Goal: Find specific page/section: Find specific page/section

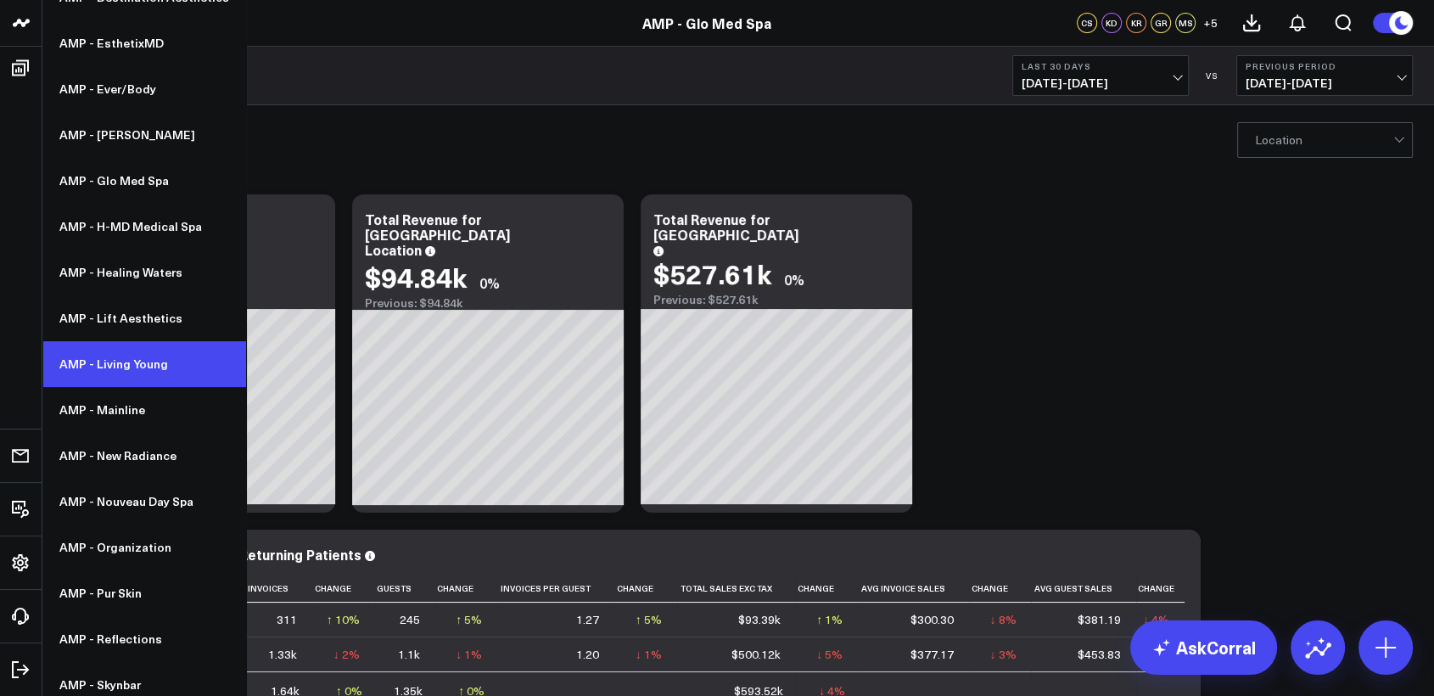
scroll to position [445, 0]
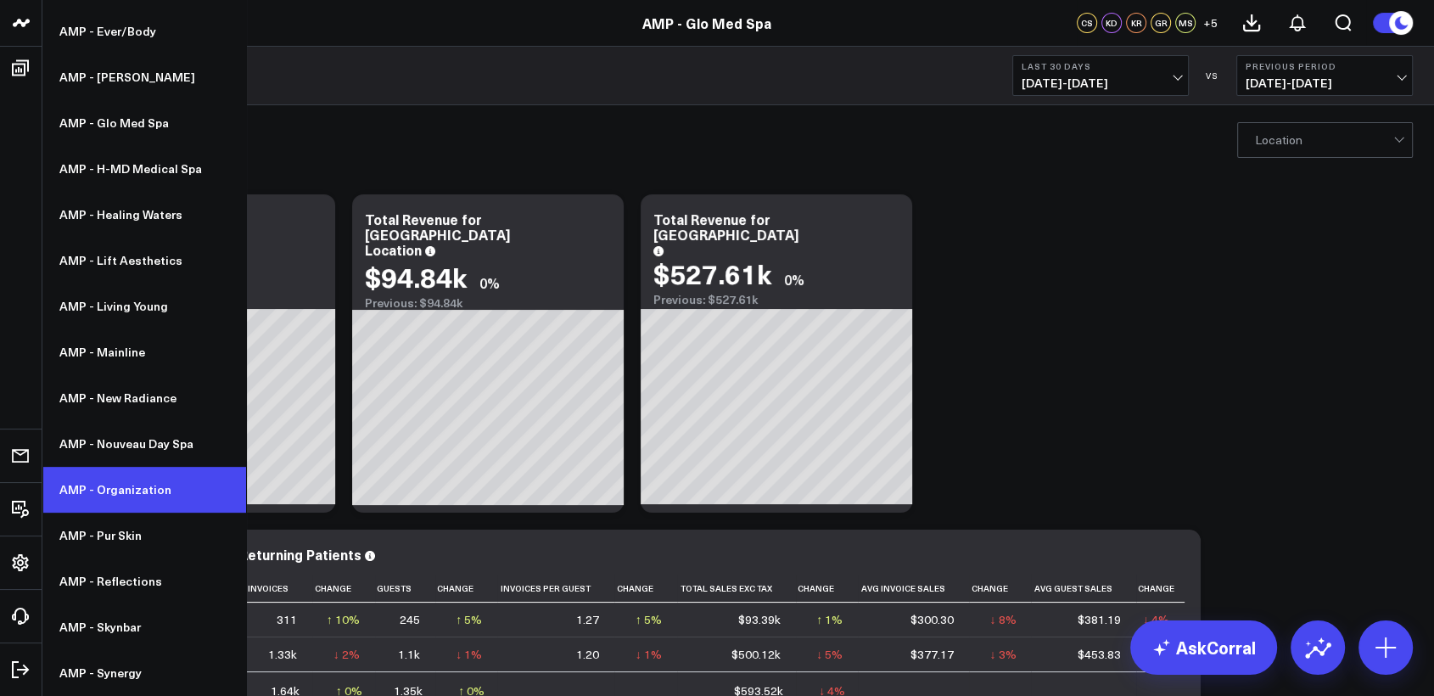
click at [132, 497] on link "AMP - Organization" at bounding box center [144, 490] width 204 height 46
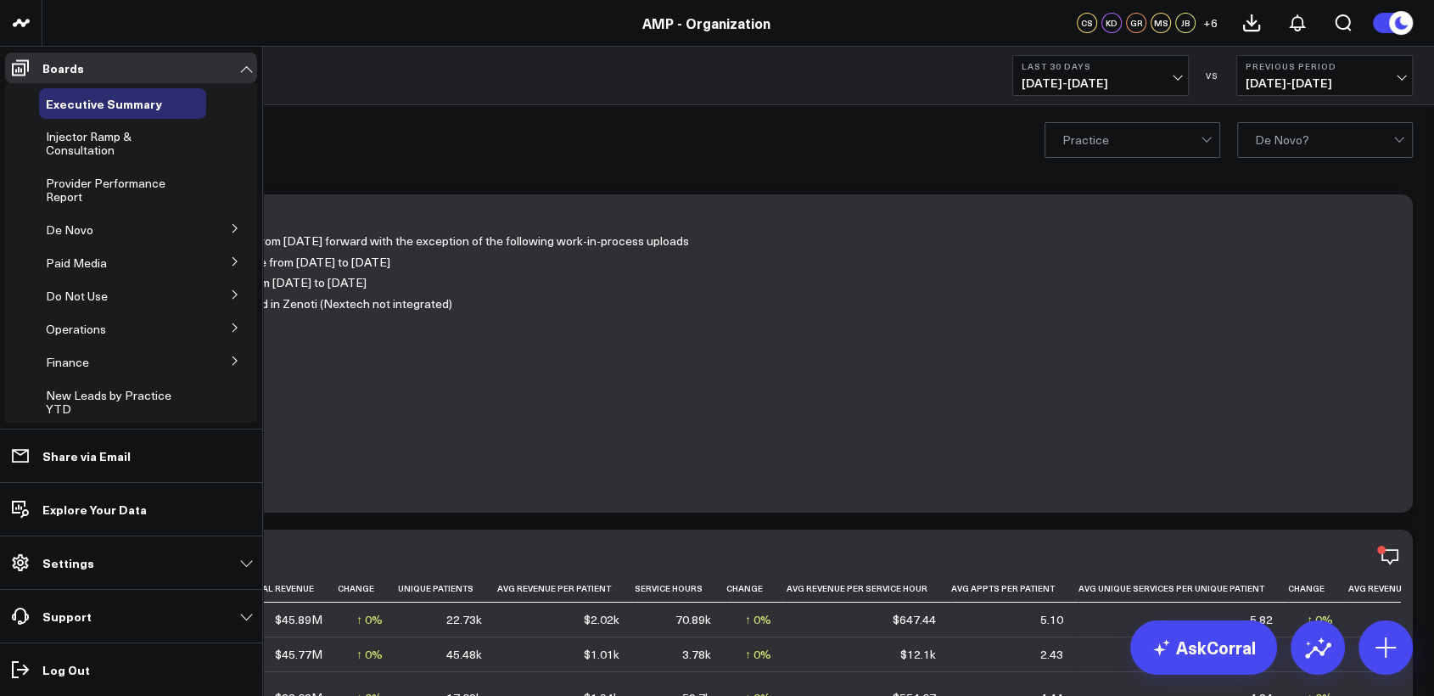
click at [230, 227] on icon at bounding box center [235, 228] width 10 height 10
drag, startPoint x: 71, startPoint y: 300, endPoint x: 50, endPoint y: 308, distance: 22.5
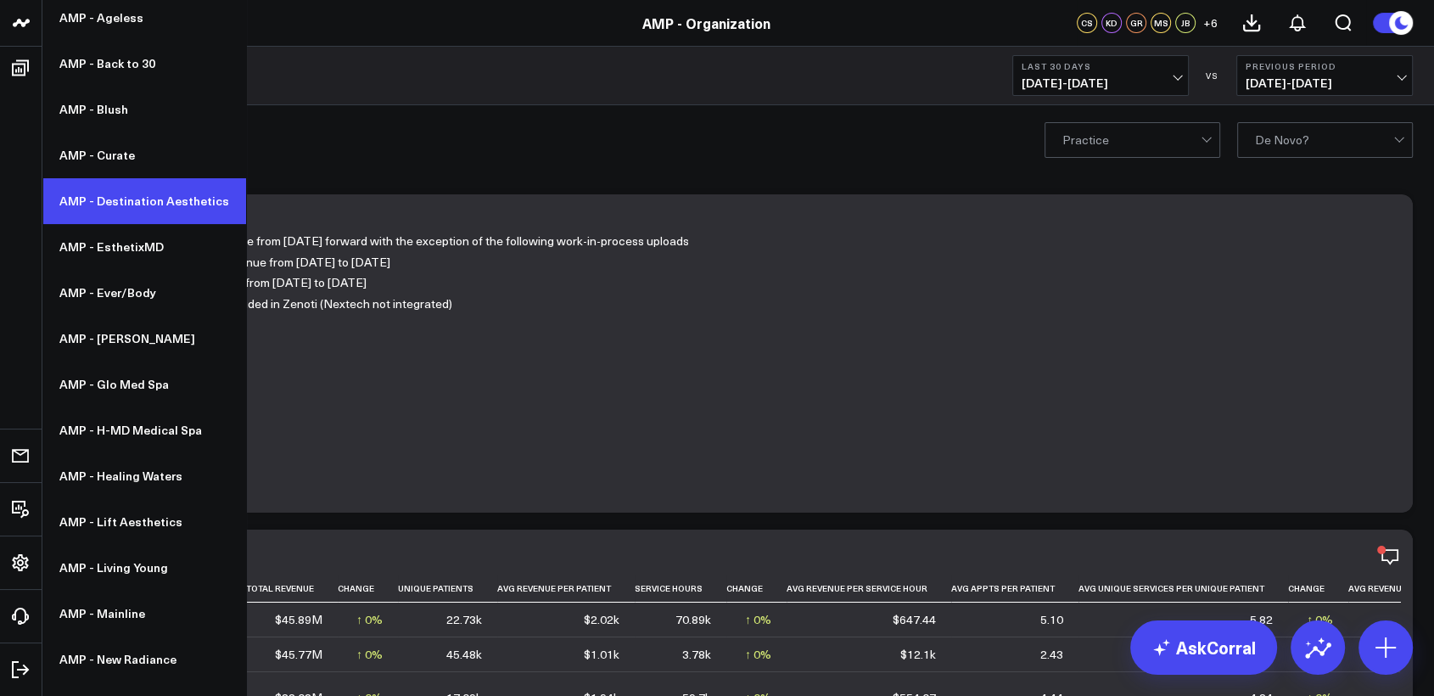
scroll to position [182, 0]
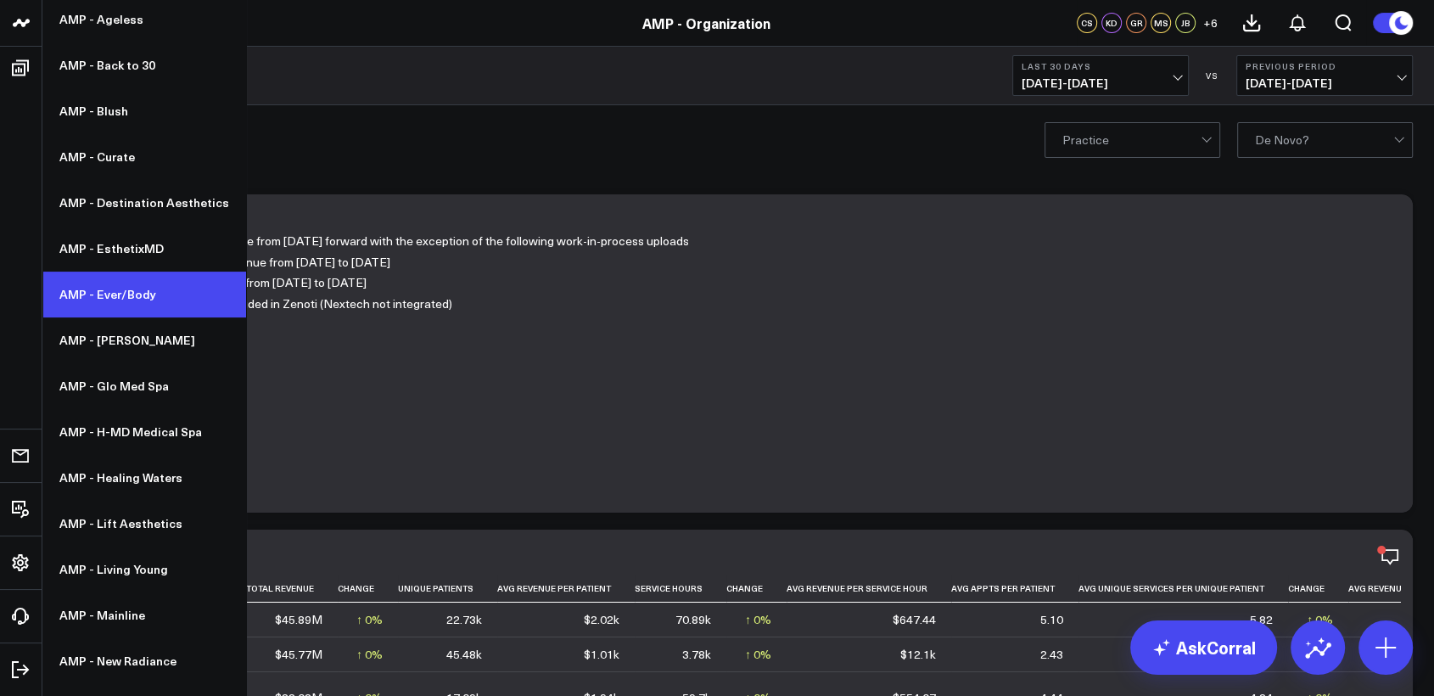
click at [122, 289] on link "AMP - Ever/Body" at bounding box center [144, 295] width 204 height 46
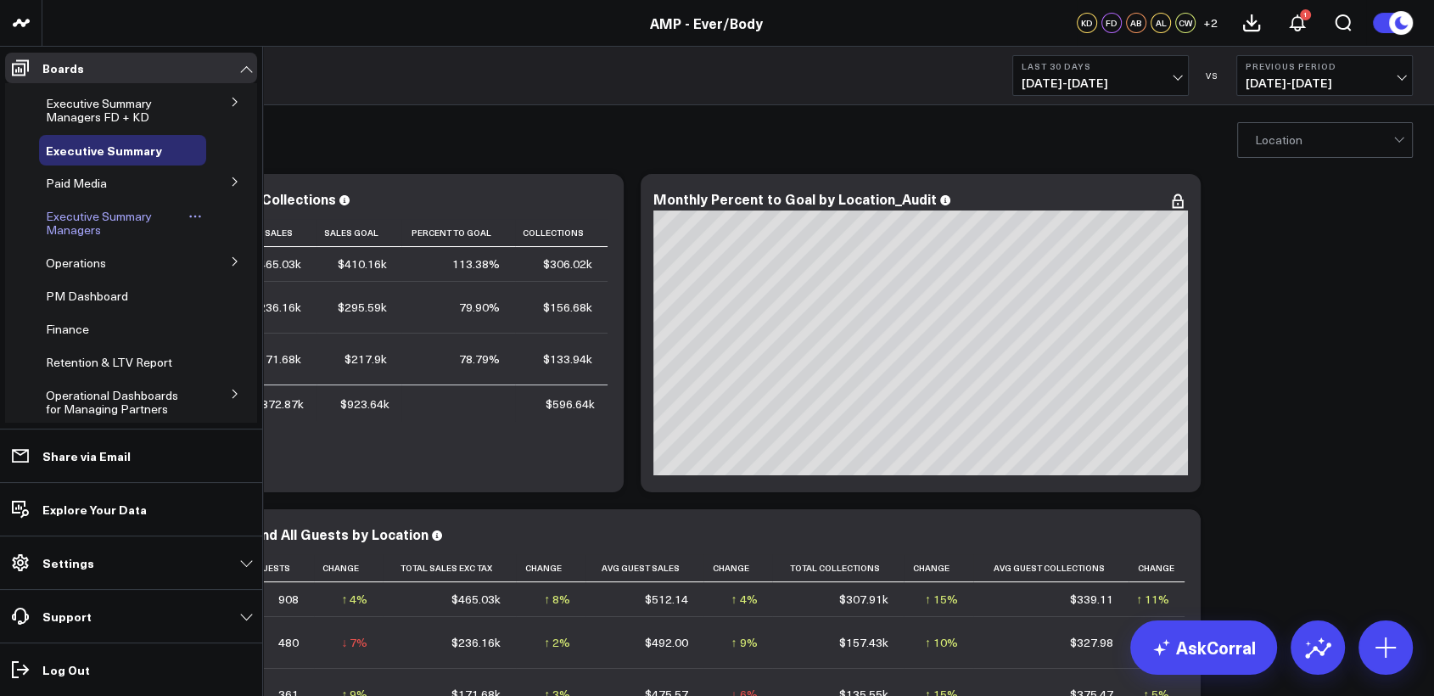
click at [62, 227] on span "Executive Summary Managers" at bounding box center [99, 223] width 106 height 30
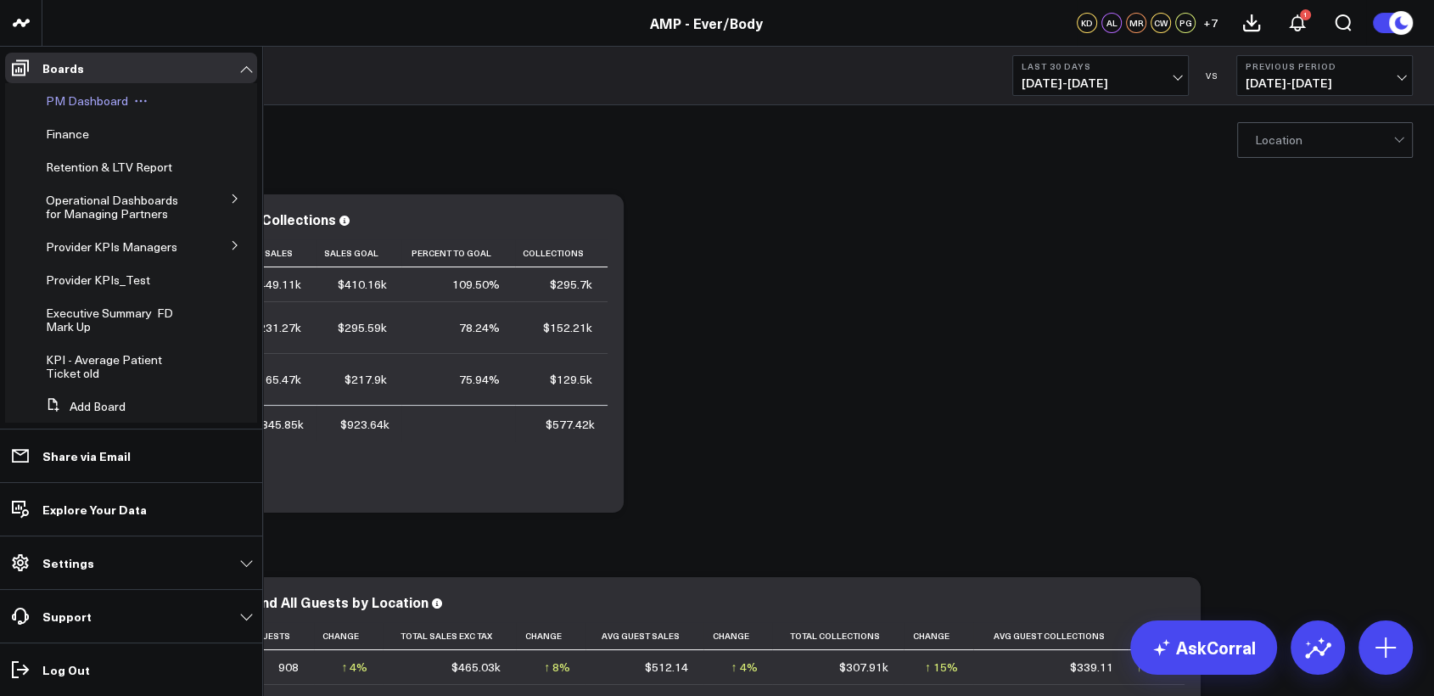
scroll to position [196, 0]
click at [233, 246] on icon at bounding box center [235, 244] width 4 height 8
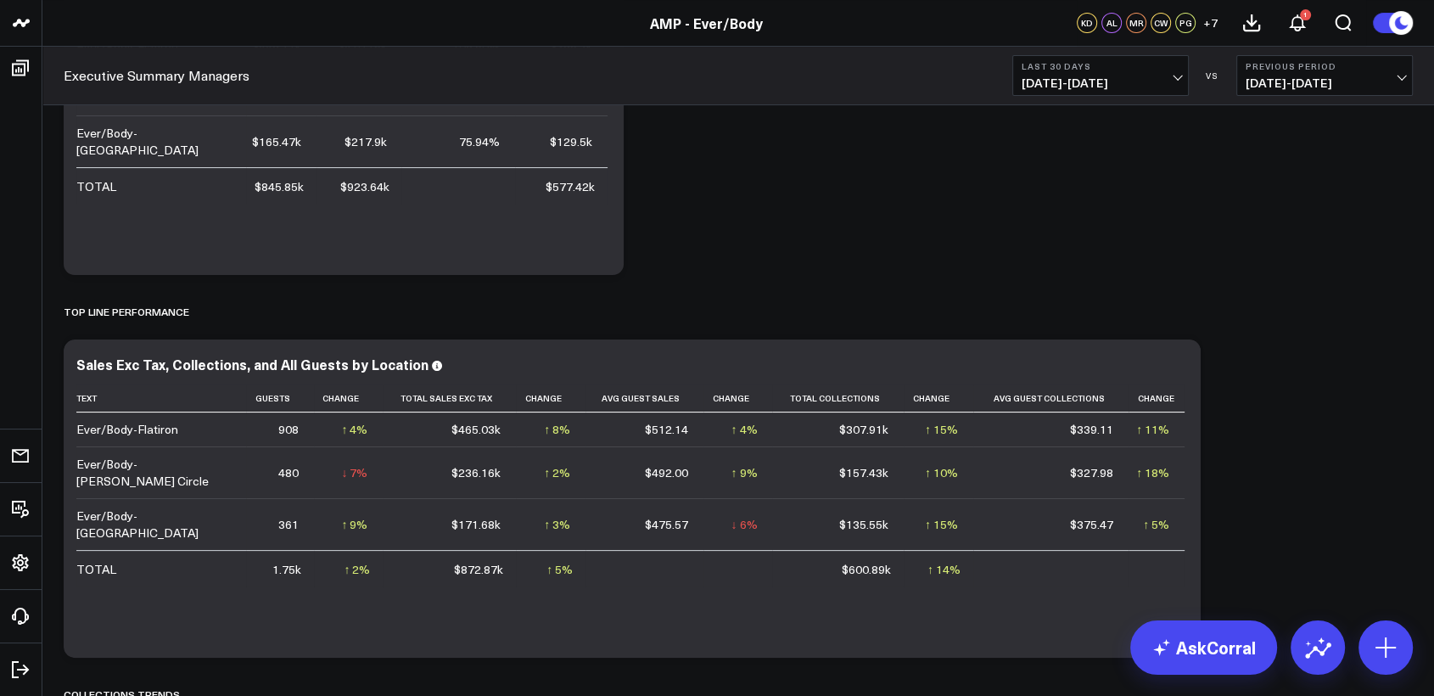
scroll to position [236, 0]
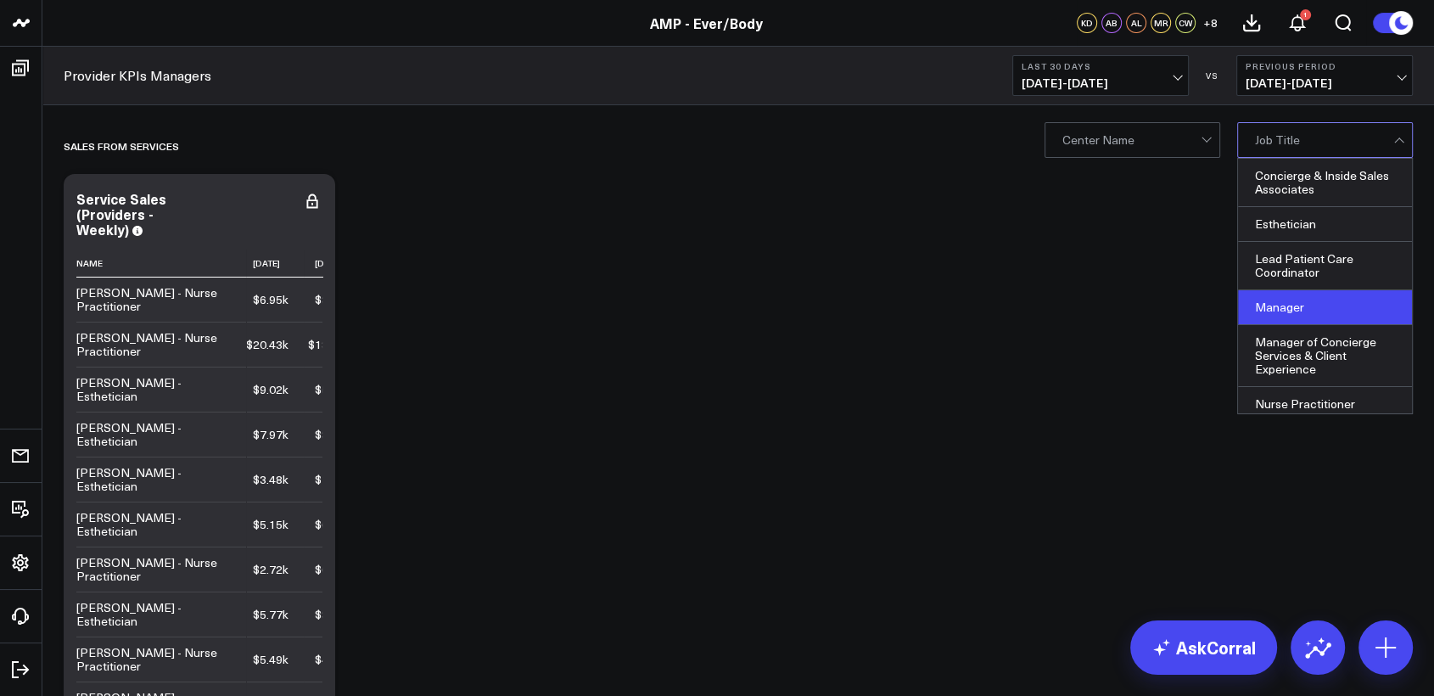
scroll to position [110, 0]
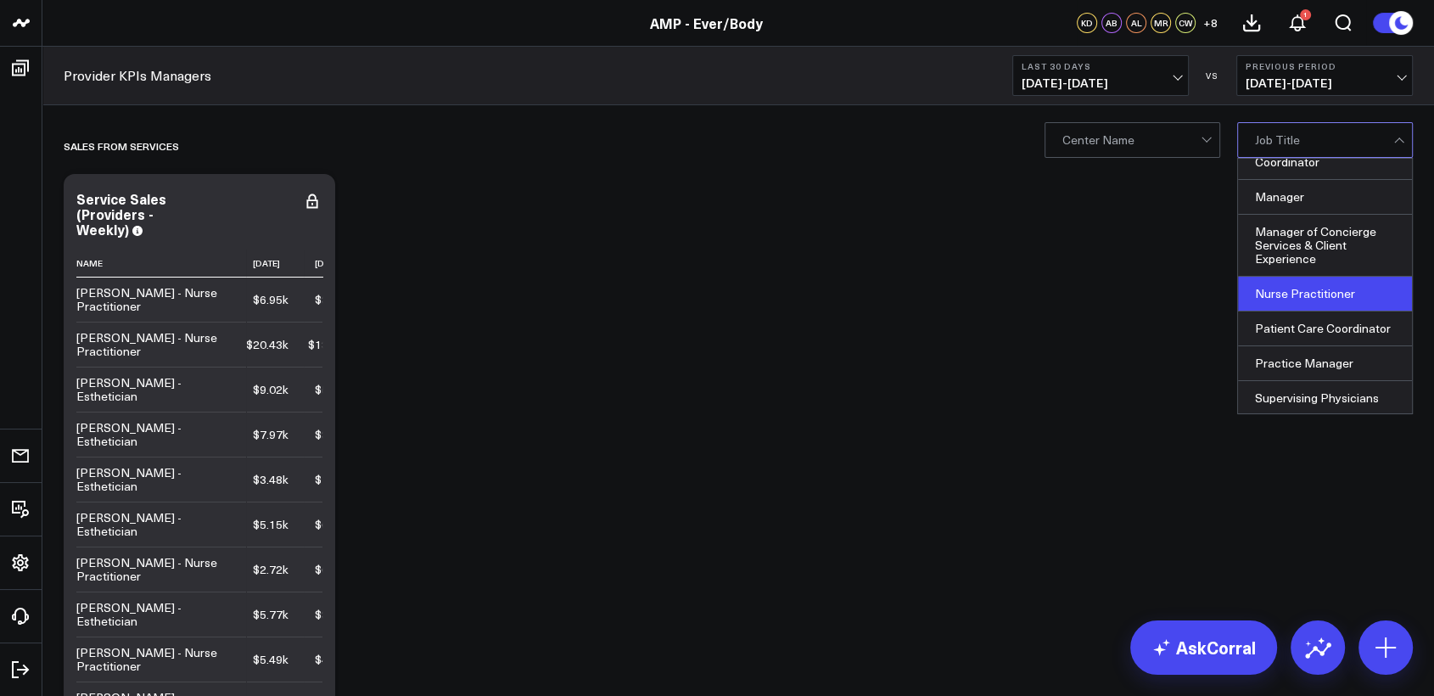
click at [1353, 285] on div "Nurse Practitioner" at bounding box center [1325, 294] width 174 height 35
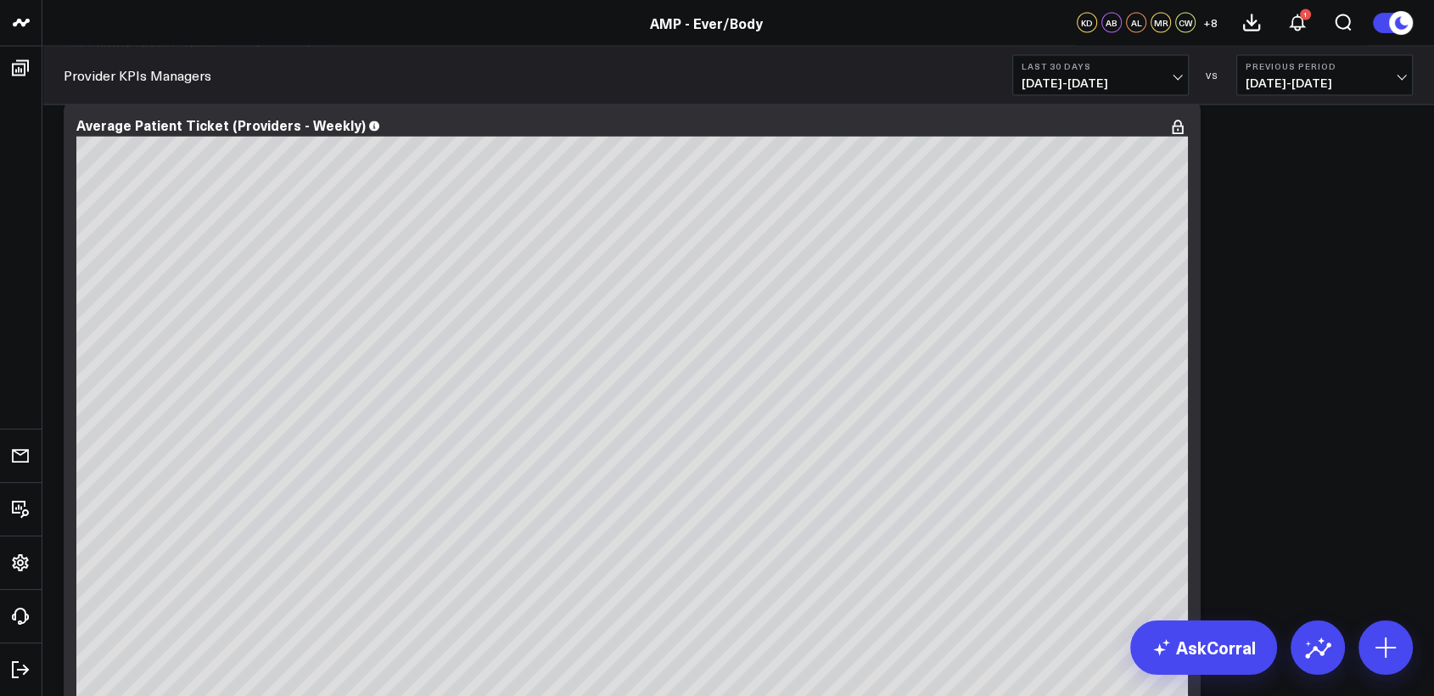
scroll to position [3762, 0]
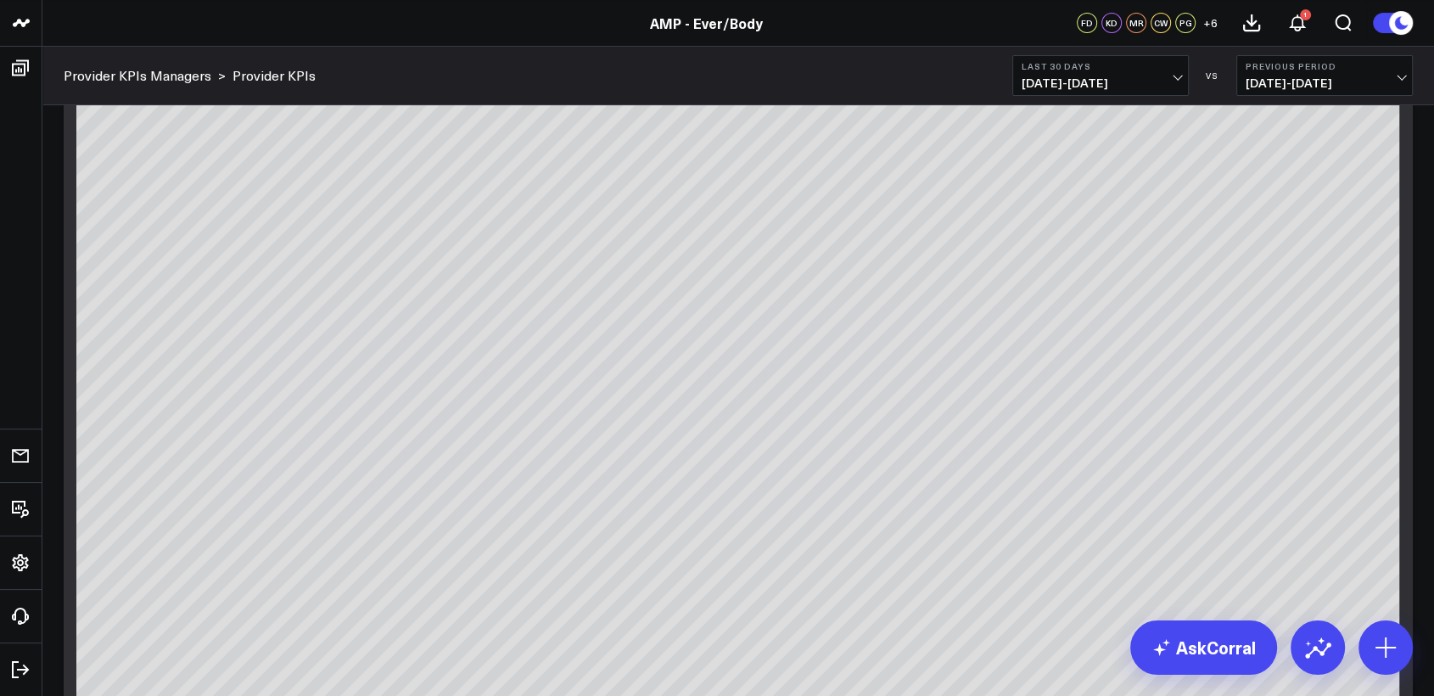
scroll to position [53, 0]
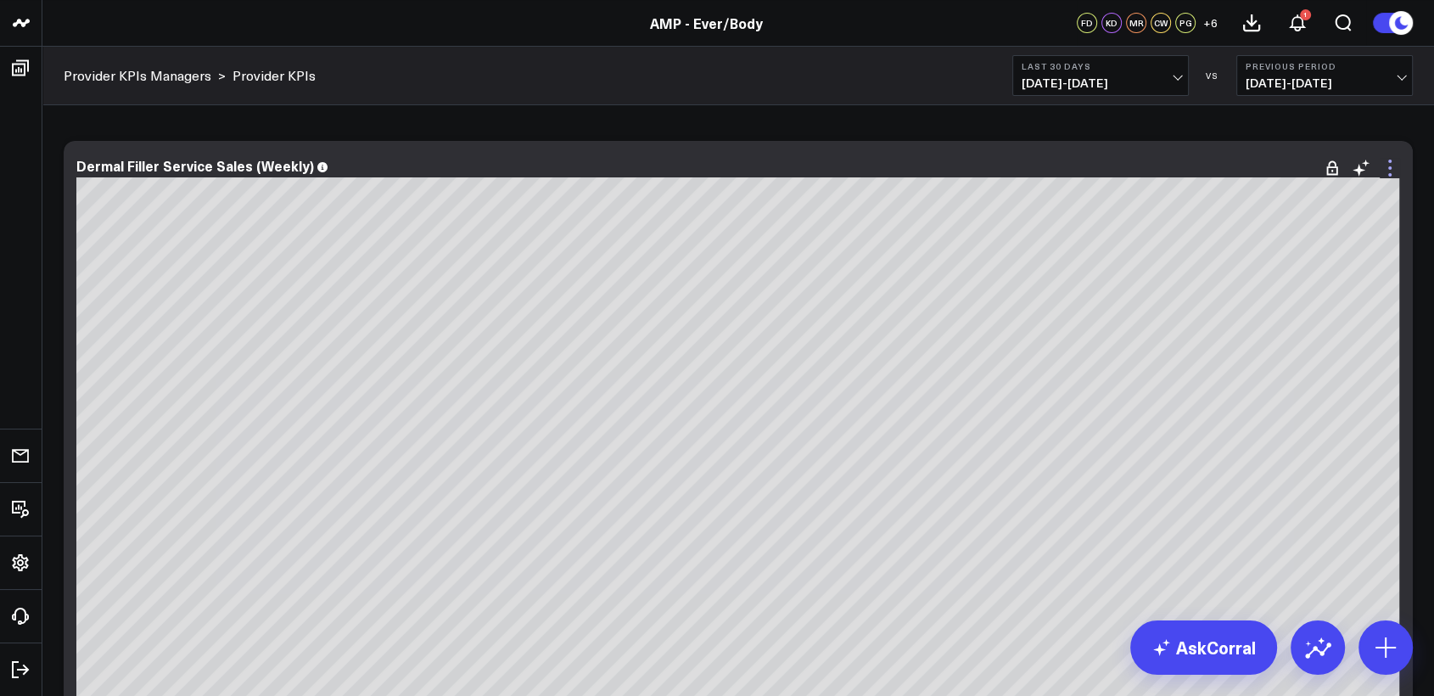
click at [1391, 170] on icon at bounding box center [1390, 168] width 20 height 20
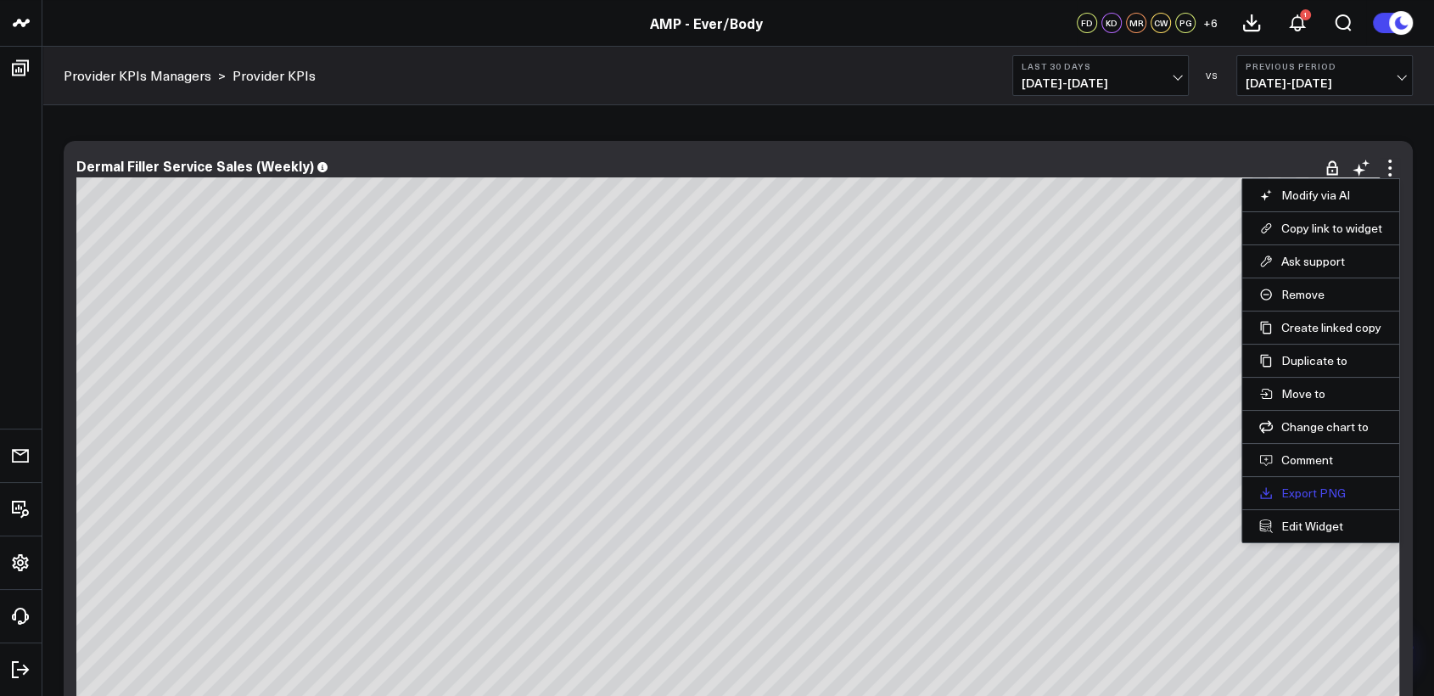
click at [1292, 491] on link "Export PNG" at bounding box center [1320, 492] width 123 height 15
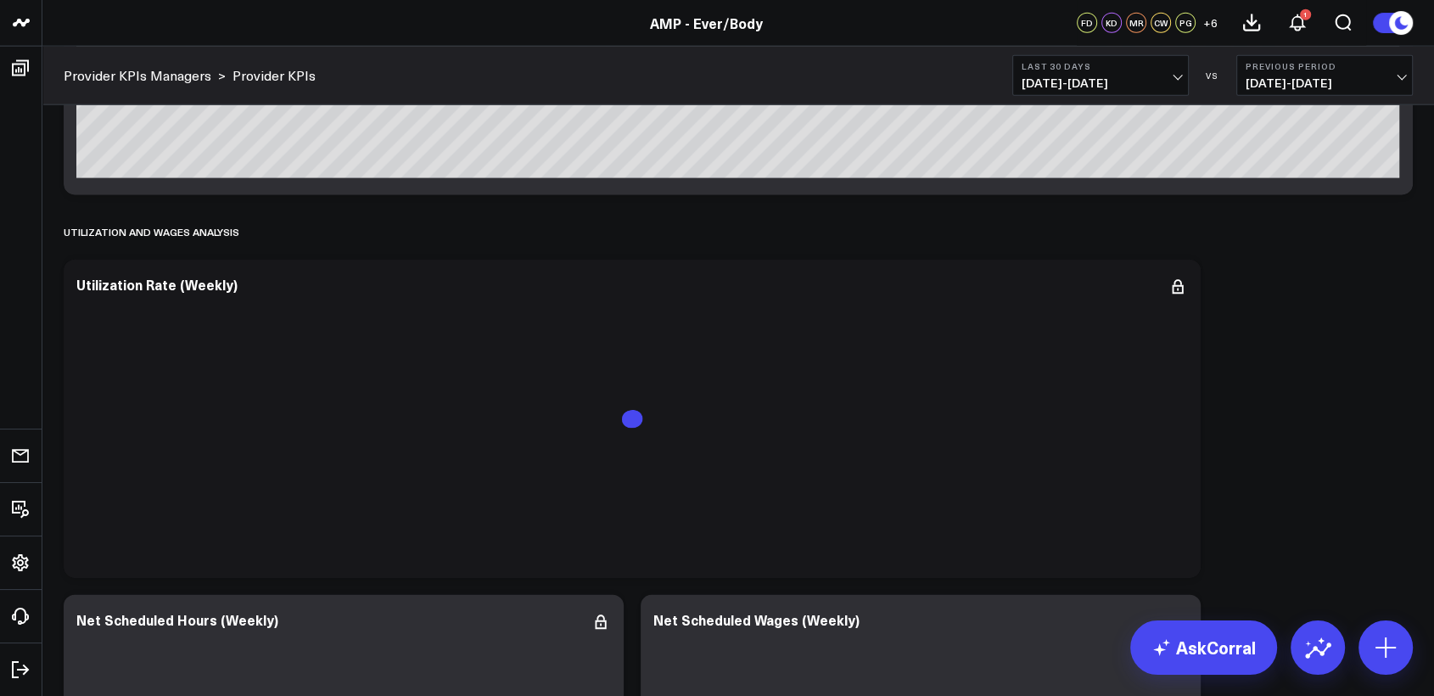
scroll to position [4100, 0]
